Goal: Information Seeking & Learning: Learn about a topic

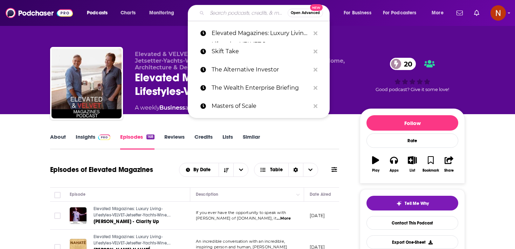
click at [215, 14] on input "Search podcasts, credits, & more..." at bounding box center [247, 12] width 81 height 11
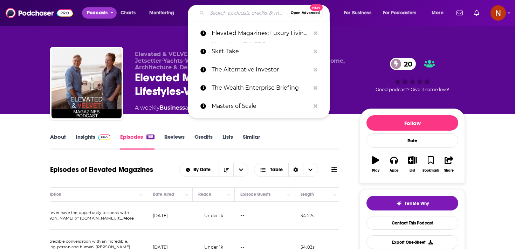
click at [101, 15] on span "Podcasts" at bounding box center [97, 13] width 21 height 10
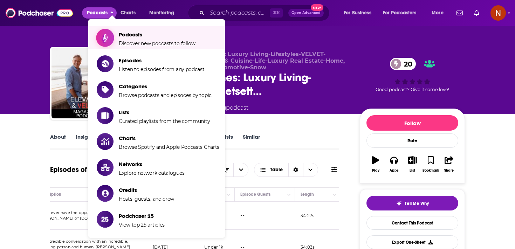
click at [111, 35] on span "Show item sub-menu" at bounding box center [105, 38] width 54 height 54
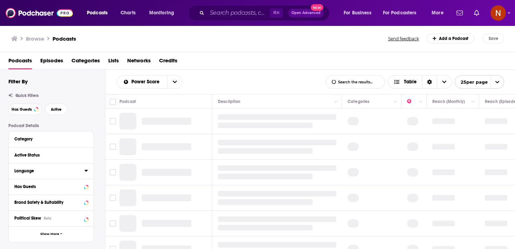
click at [85, 172] on icon at bounding box center [86, 171] width 4 height 6
click at [74, 181] on input at bounding box center [51, 183] width 74 height 9
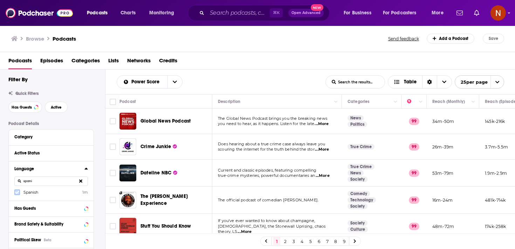
type input "spani"
click at [18, 194] on icon at bounding box center [17, 192] width 4 height 4
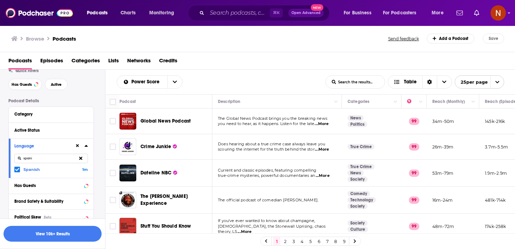
scroll to position [33, 0]
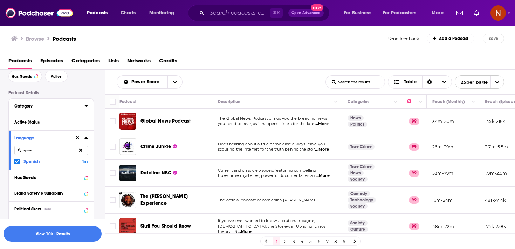
click at [87, 108] on icon at bounding box center [86, 106] width 4 height 6
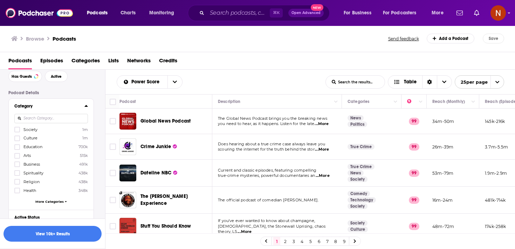
click at [75, 118] on input at bounding box center [51, 118] width 74 height 9
click at [17, 165] on icon at bounding box center [17, 164] width 4 height 3
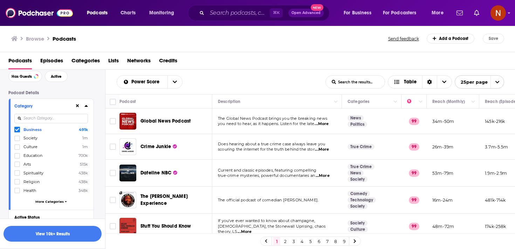
click at [41, 119] on input at bounding box center [51, 118] width 74 height 9
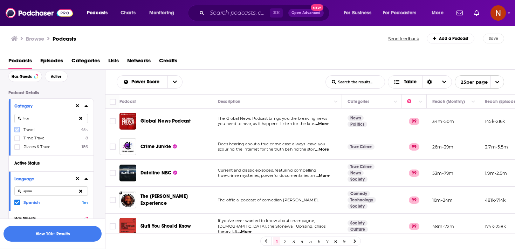
type input "trav"
click at [18, 132] on icon at bounding box center [17, 130] width 4 height 4
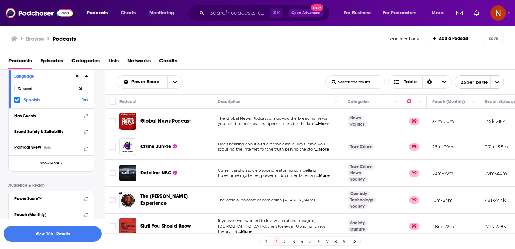
scroll to position [199, 0]
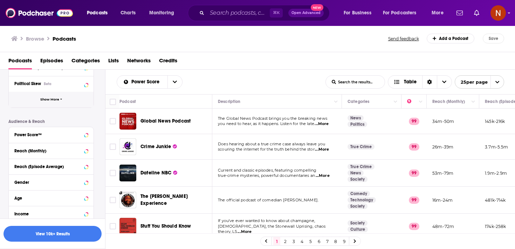
click at [60, 102] on button "Show More" at bounding box center [51, 100] width 85 height 16
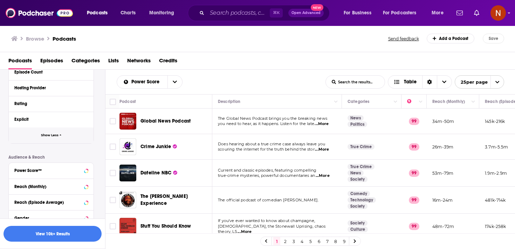
scroll to position [304, 0]
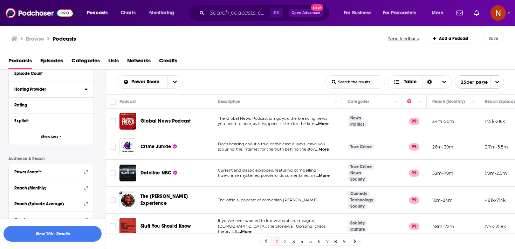
click at [86, 88] on icon at bounding box center [86, 90] width 4 height 6
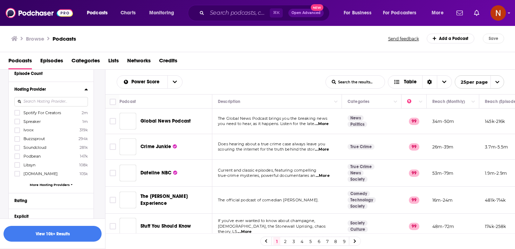
scroll to position [225, 0]
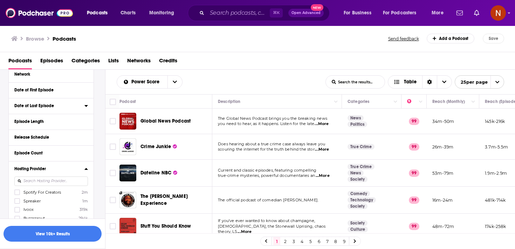
click at [71, 102] on div "Category trav Travel 45k Time Travel 8 Places & Travel 186 Active Status Langua…" at bounding box center [50, 113] width 85 height 413
click at [18, 195] on label at bounding box center [17, 193] width 6 height 6
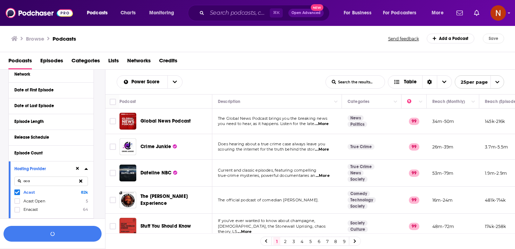
click at [38, 185] on input "aca" at bounding box center [51, 181] width 74 height 9
click at [18, 193] on icon at bounding box center [17, 192] width 4 height 3
click at [35, 184] on input "audio" at bounding box center [51, 181] width 74 height 9
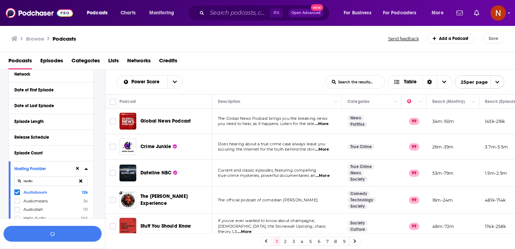
click at [35, 184] on input "audio" at bounding box center [51, 181] width 74 height 9
click at [16, 193] on icon at bounding box center [17, 192] width 4 height 3
click at [35, 182] on input "simple" at bounding box center [51, 181] width 74 height 9
type input "a"
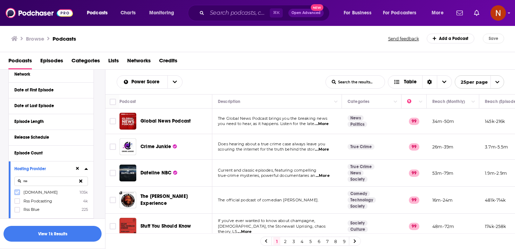
type input "rss"
click at [19, 193] on icon at bounding box center [17, 192] width 4 height 4
click at [31, 184] on input "rss" at bounding box center [51, 181] width 74 height 9
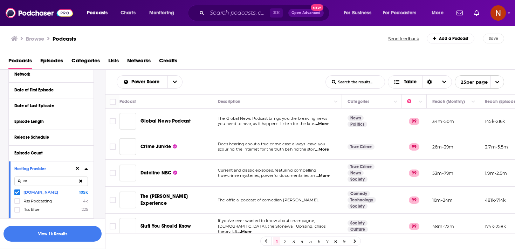
click at [31, 184] on input "rss" at bounding box center [51, 181] width 74 height 9
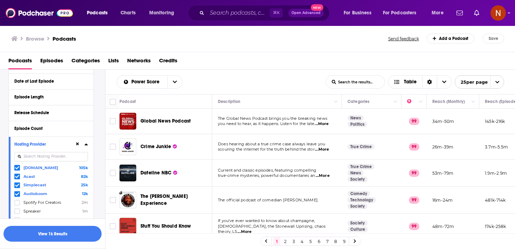
scroll to position [256, 0]
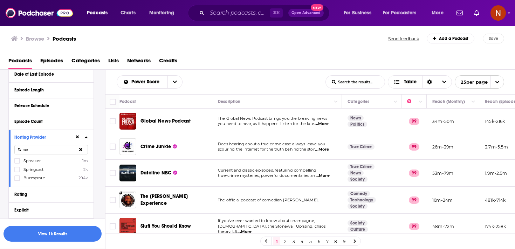
click at [16, 158] on div "spr" at bounding box center [51, 150] width 74 height 16
drag, startPoint x: 16, startPoint y: 159, endPoint x: 18, endPoint y: 162, distance: 4.0
click at [18, 162] on icon at bounding box center [17, 161] width 4 height 4
click at [35, 151] on input "spr" at bounding box center [51, 149] width 74 height 9
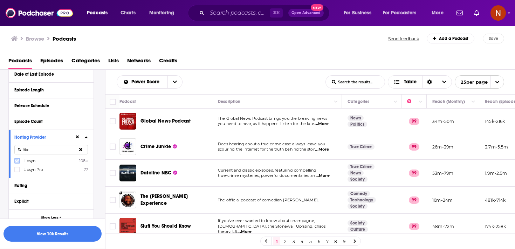
click at [18, 161] on icon at bounding box center [17, 160] width 4 height 3
click at [58, 150] on input "libs" at bounding box center [51, 149] width 74 height 9
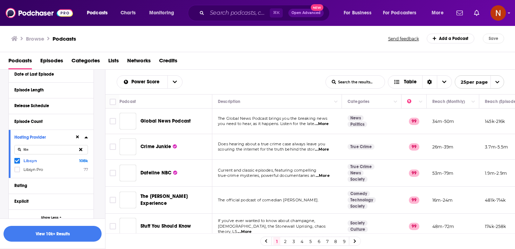
click at [58, 150] on input "libs" at bounding box center [51, 149] width 74 height 9
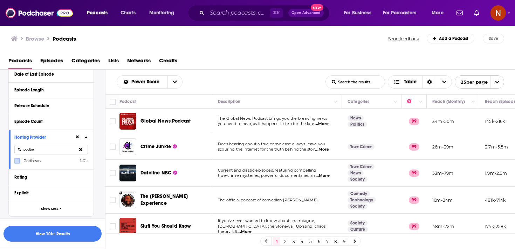
type input "podbe"
click at [72, 237] on button "View 10k+ Results" at bounding box center [53, 234] width 98 height 16
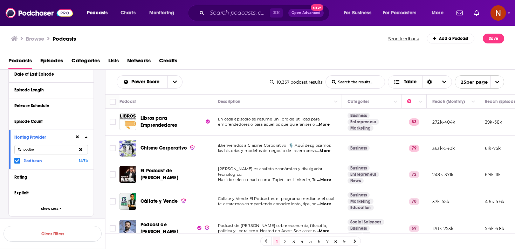
click at [212, 78] on div "Power Score List Search Input Search the results... Table" at bounding box center [193, 81] width 153 height 13
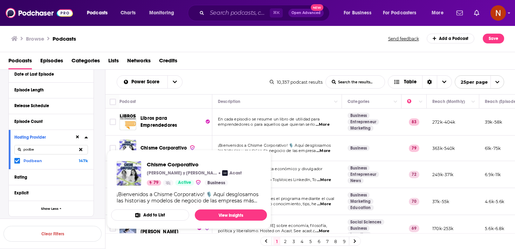
drag, startPoint x: 124, startPoint y: 151, endPoint x: 123, endPoint y: 171, distance: 20.4
click at [207, 83] on div "Power Score List Search Input Search the results... Table" at bounding box center [193, 81] width 153 height 13
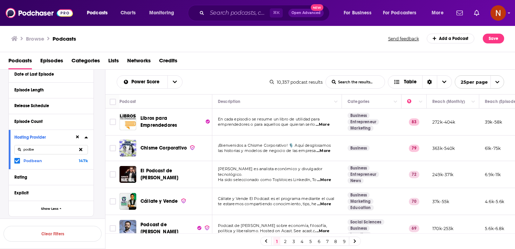
click at [216, 70] on div "Power Score List Search Input Search the results... Table 10,357 podcast result…" at bounding box center [310, 82] width 410 height 25
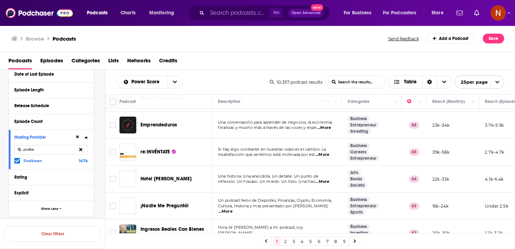
scroll to position [151, 0]
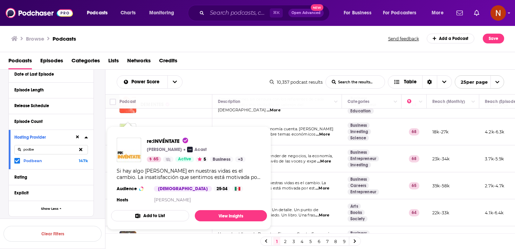
click at [228, 49] on div "Browse Podcasts Send feedback Add a Podcast Save" at bounding box center [257, 38] width 515 height 27
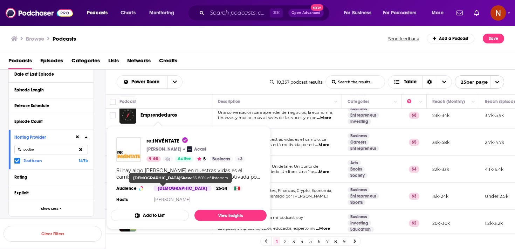
scroll to position [200, 0]
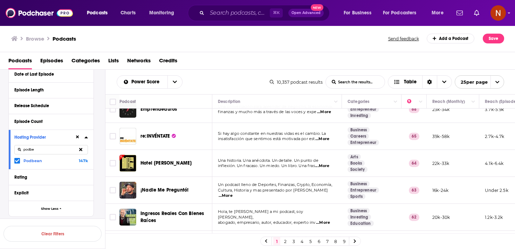
click at [213, 76] on div "Power Score List Search Input Search the results... Table" at bounding box center [193, 81] width 153 height 13
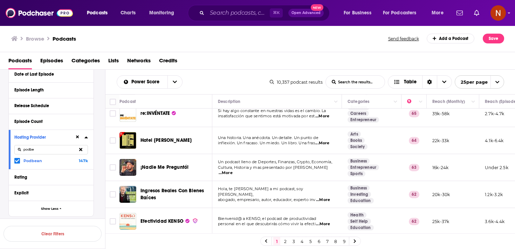
scroll to position [227, 0]
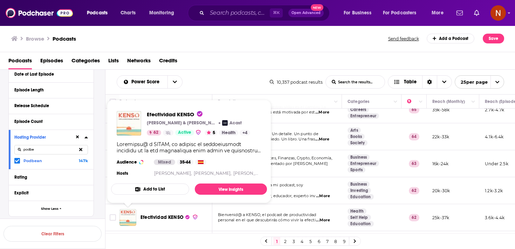
click at [215, 65] on div "Podcasts Episodes Categories Lists Networks Credits" at bounding box center [258, 62] width 501 height 14
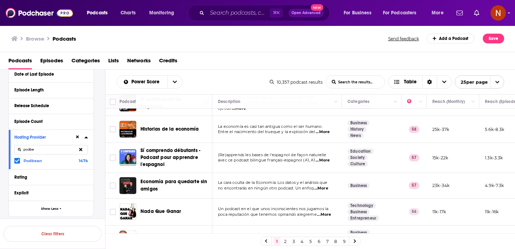
scroll to position [543, 0]
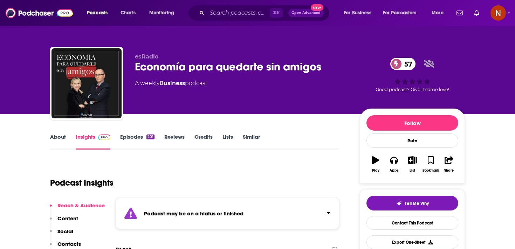
click at [236, 220] on div "Podcast may be on a hiatus or finished" at bounding box center [228, 213] width 224 height 31
